Goal: Register for event/course

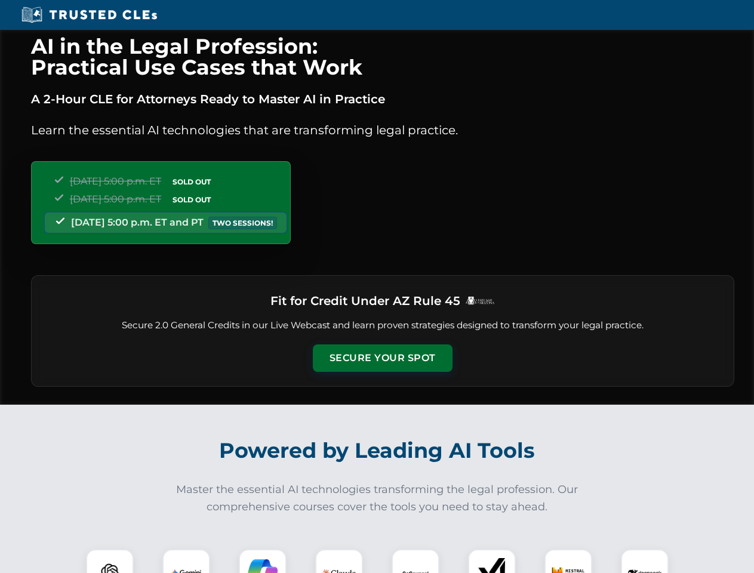
click at [382, 358] on button "Secure Your Spot" at bounding box center [383, 357] width 140 height 27
click at [110, 561] on img at bounding box center [110, 573] width 35 height 35
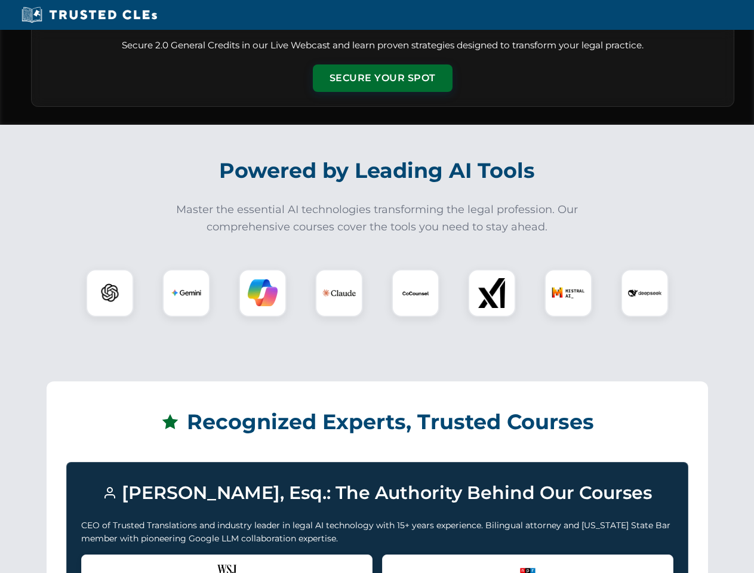
click at [186, 561] on div "Recognized by the WSJ [PERSON_NAME] was featured for his expertise in AI legal …" at bounding box center [226, 579] width 291 height 48
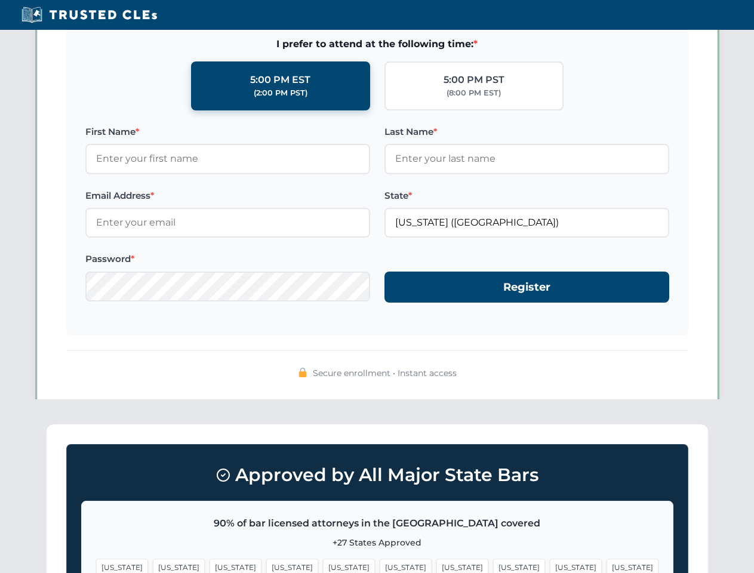
click at [436, 561] on span "[US_STATE]" at bounding box center [462, 567] width 52 height 17
click at [550, 561] on span "[US_STATE]" at bounding box center [576, 567] width 52 height 17
